Goal: Transaction & Acquisition: Purchase product/service

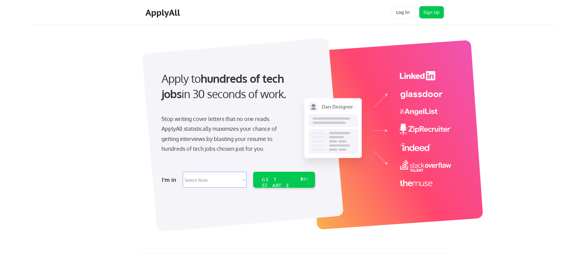
click at [212, 180] on select "Select Role Software Engineering Product Management Customer Success Sales UI/U…" at bounding box center [215, 180] width 64 height 16
select select ""sales""
click at [183, 172] on select "Select Role Software Engineering Product Management Customer Success Sales UI/U…" at bounding box center [215, 180] width 64 height 16
select select ""sales""
click at [298, 184] on div "GET STARTED" at bounding box center [284, 180] width 62 height 16
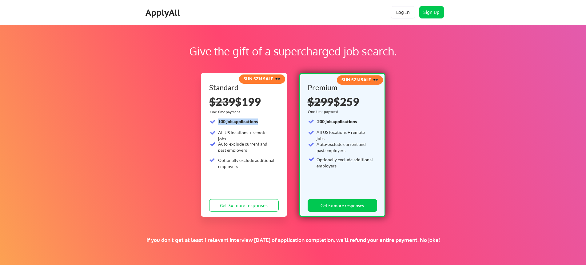
drag, startPoint x: 218, startPoint y: 121, endPoint x: 265, endPoint y: 121, distance: 47.7
click at [265, 121] on div "100 job applications" at bounding box center [246, 121] width 57 height 6
drag, startPoint x: 220, startPoint y: 131, endPoint x: 247, endPoint y: 129, distance: 27.2
click at [247, 129] on div "100 job applications All US locations + remote jobs Auto-exclude current and pa…" at bounding box center [242, 144] width 66 height 53
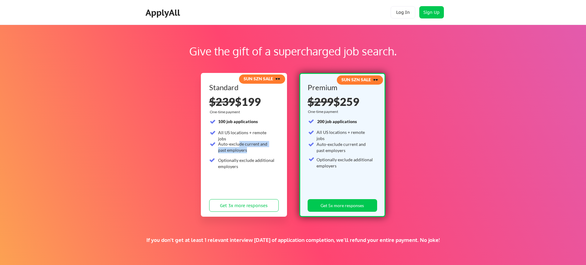
drag, startPoint x: 239, startPoint y: 146, endPoint x: 244, endPoint y: 154, distance: 9.5
click at [244, 154] on div "Auto-exclude current and past employers" at bounding box center [246, 148] width 57 height 14
click at [239, 164] on div "Optionally exclude additional employers" at bounding box center [246, 163] width 57 height 12
click at [238, 163] on div "Optionally exclude additional employers" at bounding box center [246, 163] width 57 height 12
drag, startPoint x: 240, startPoint y: 165, endPoint x: 220, endPoint y: 139, distance: 32.2
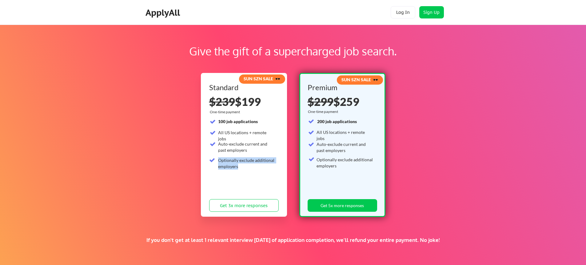
click at [220, 139] on div "100 job applications All US locations + remote jobs Auto-exclude current and pa…" at bounding box center [242, 144] width 66 height 53
drag, startPoint x: 220, startPoint y: 126, endPoint x: 239, endPoint y: 158, distance: 37.6
click at [239, 158] on div "100 job applications All US locations + remote jobs Auto-exclude current and pa…" at bounding box center [242, 144] width 66 height 53
click at [239, 158] on div "Optionally exclude additional employers" at bounding box center [246, 163] width 57 height 12
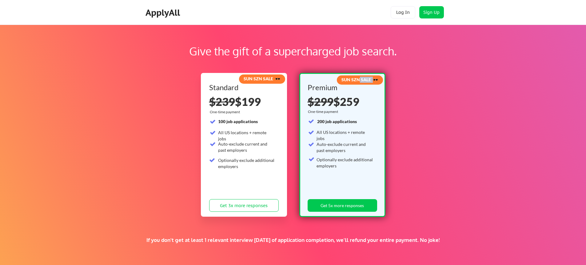
drag, startPoint x: 355, startPoint y: 77, endPoint x: 371, endPoint y: 79, distance: 16.1
click at [371, 79] on strong "SUN SZN SALE 🕶️" at bounding box center [360, 79] width 37 height 5
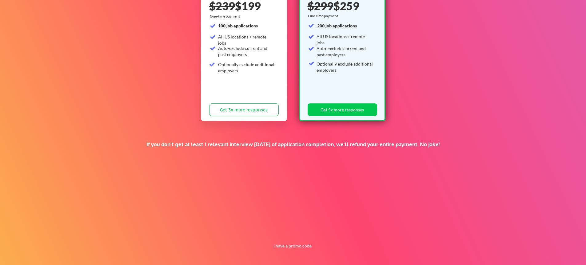
scroll to position [96, 0]
click at [336, 109] on button "Get 5x more responses" at bounding box center [343, 109] width 70 height 13
